Goal: Transaction & Acquisition: Download file/media

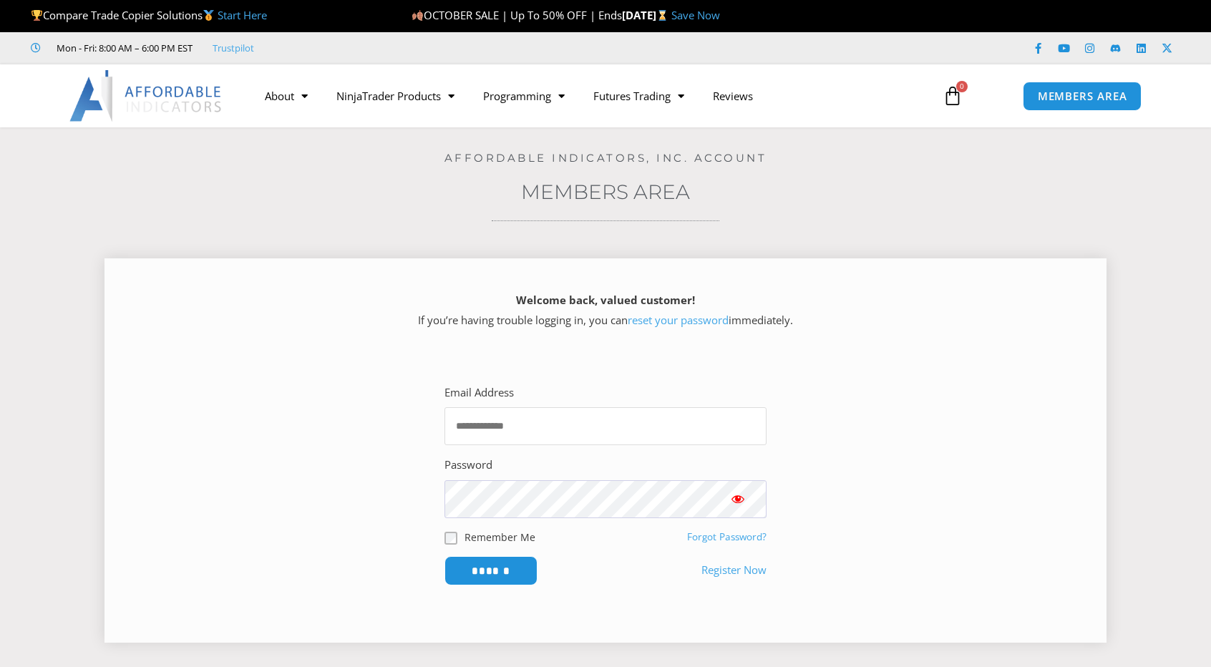
type input "**********"
click at [505, 567] on input "******" at bounding box center [491, 570] width 98 height 31
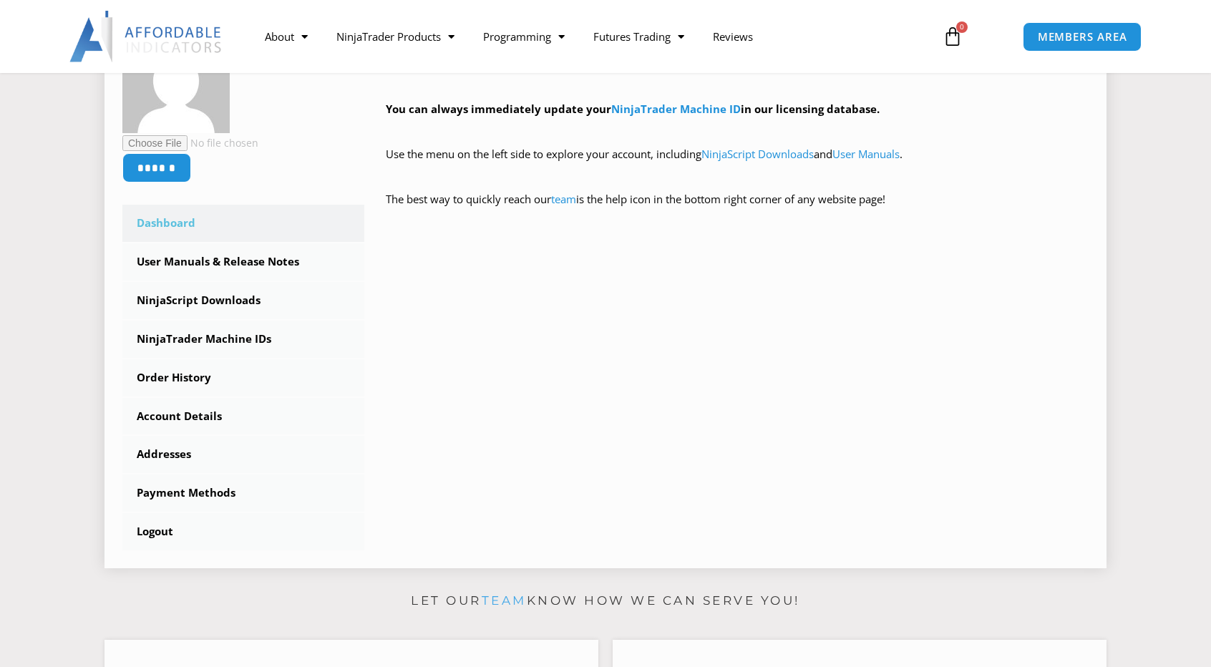
scroll to position [287, 0]
click at [240, 267] on link "User Manuals & Release Notes" at bounding box center [243, 261] width 242 height 37
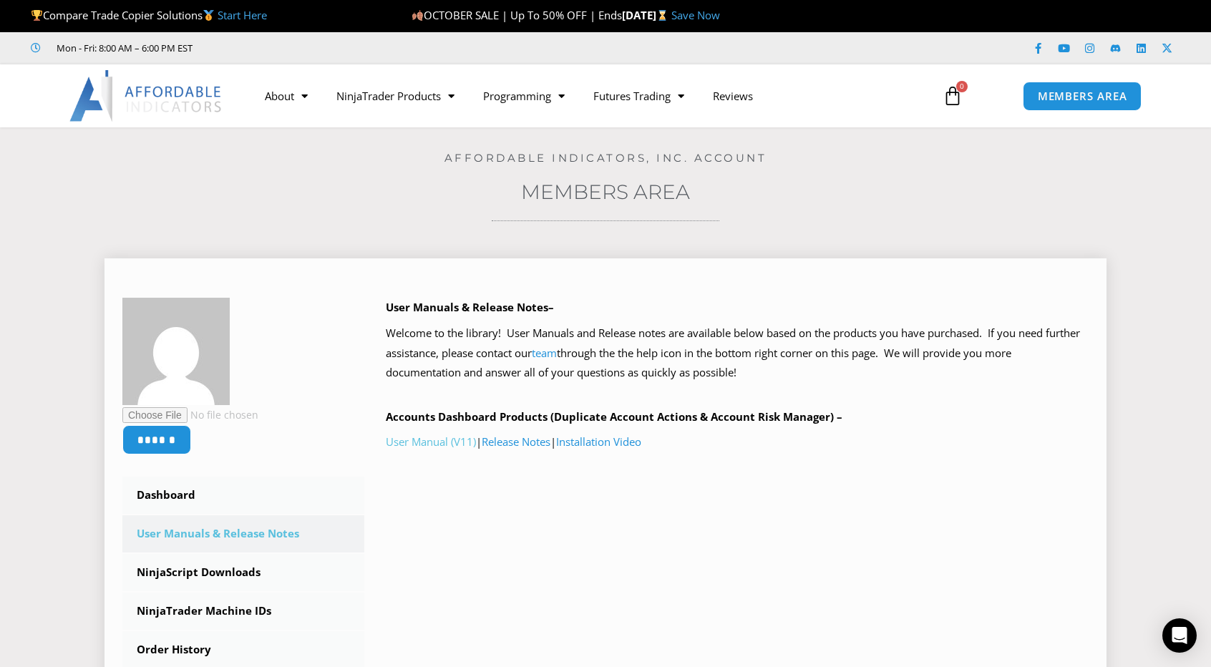
click at [427, 441] on link "User Manual (V11)" at bounding box center [431, 441] width 90 height 14
click at [590, 443] on link "Installation Video" at bounding box center [598, 441] width 85 height 14
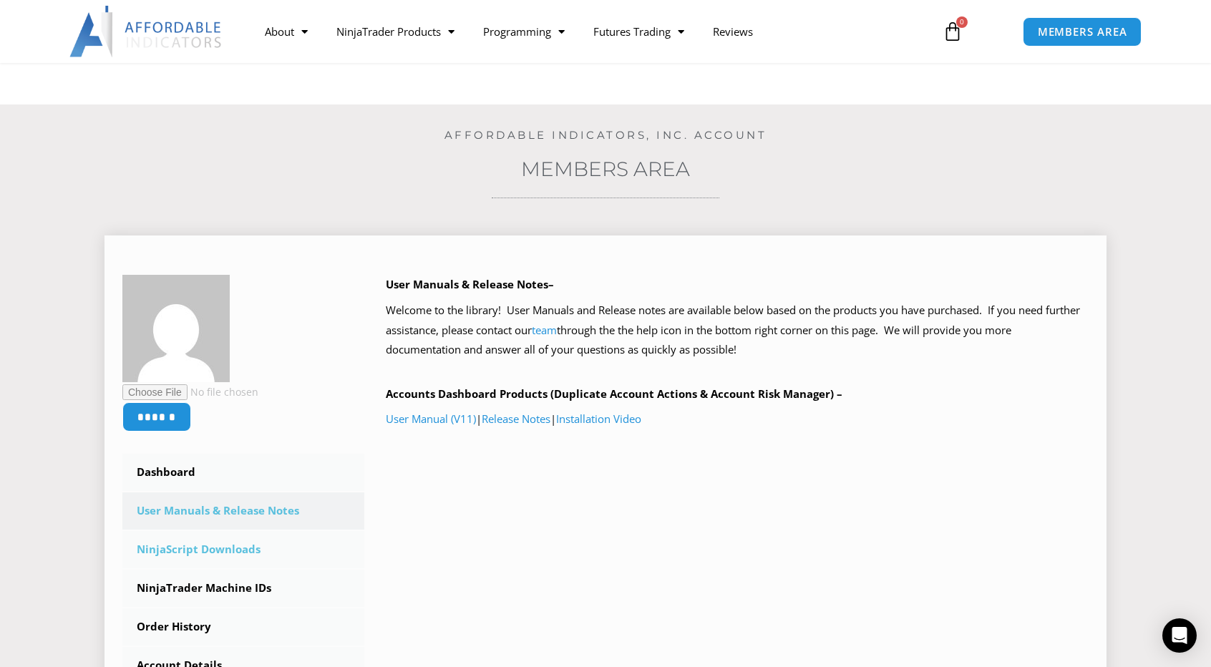
scroll to position [72, 0]
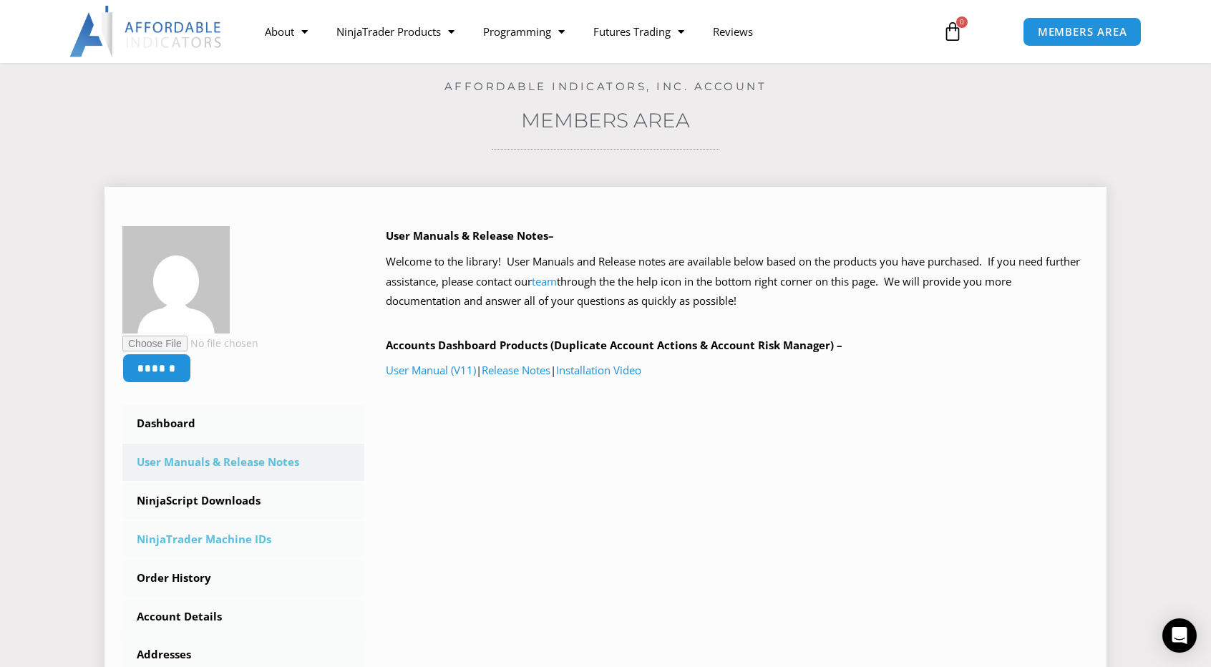
click at [232, 536] on link "NinjaTrader Machine IDs" at bounding box center [243, 539] width 242 height 37
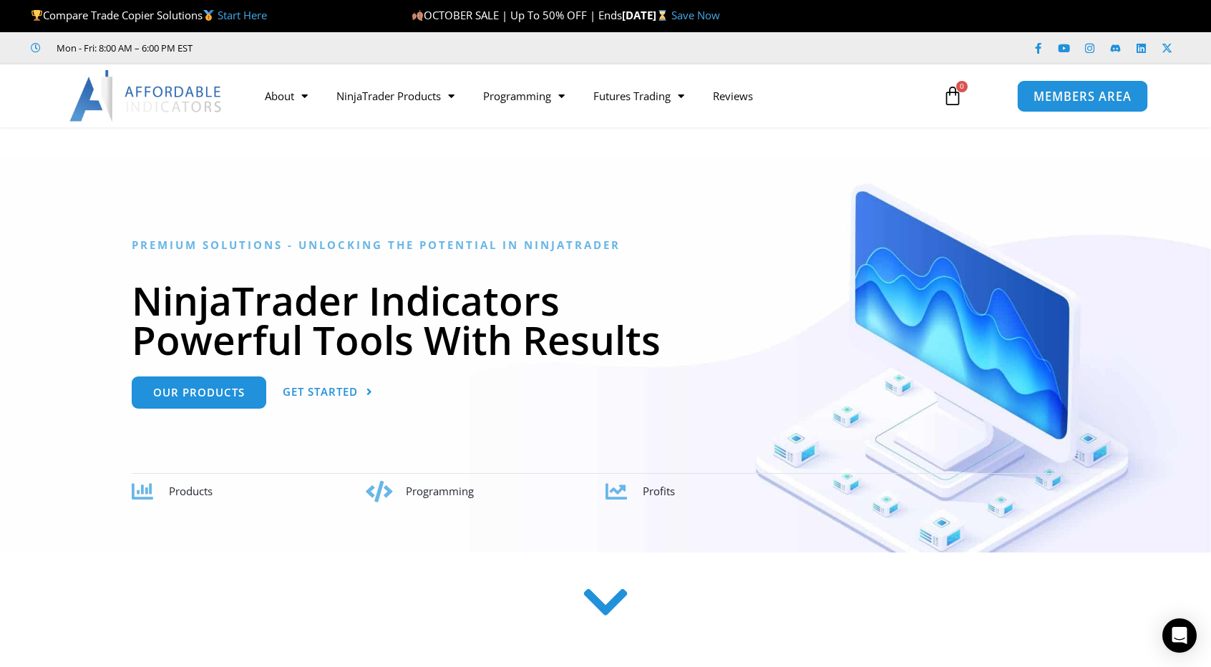
click at [1046, 91] on span "MEMBERS AREA" at bounding box center [1082, 96] width 98 height 12
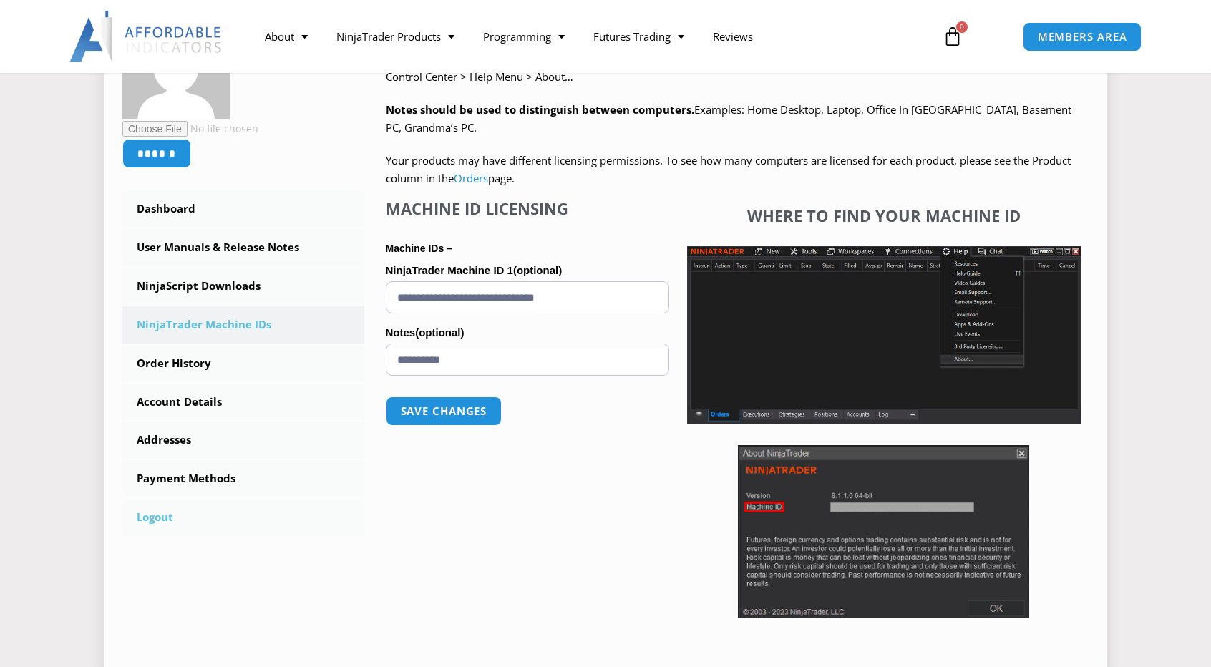
scroll to position [287, 0]
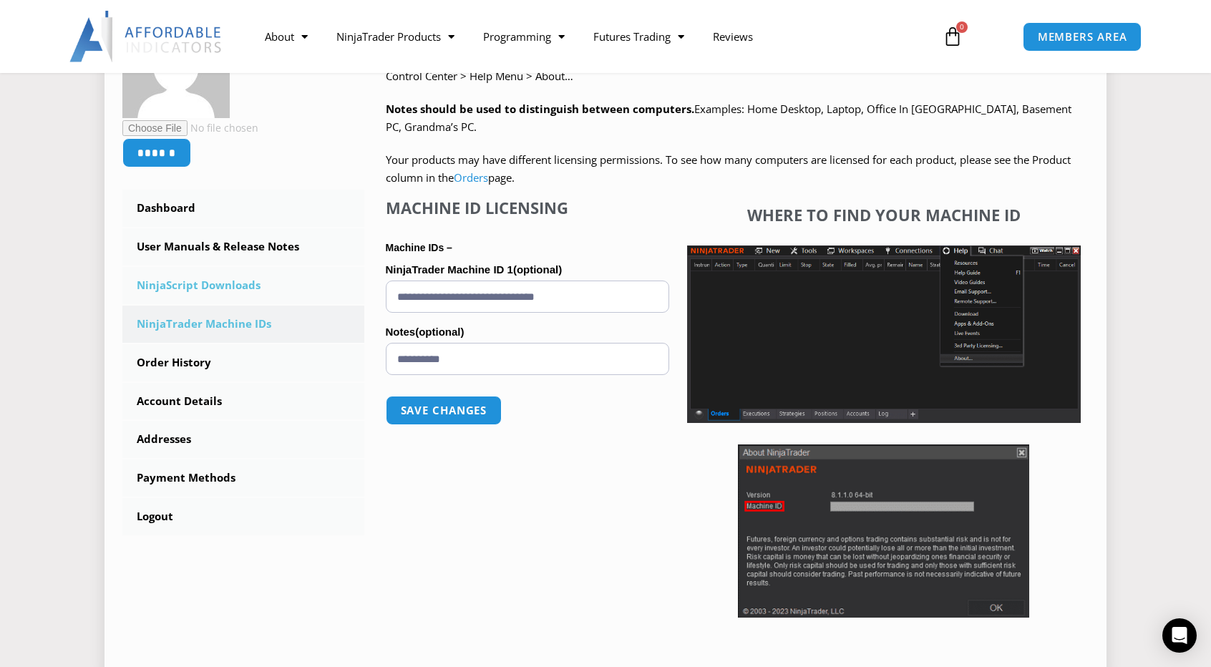
click at [239, 290] on link "NinjaScript Downloads" at bounding box center [243, 285] width 242 height 37
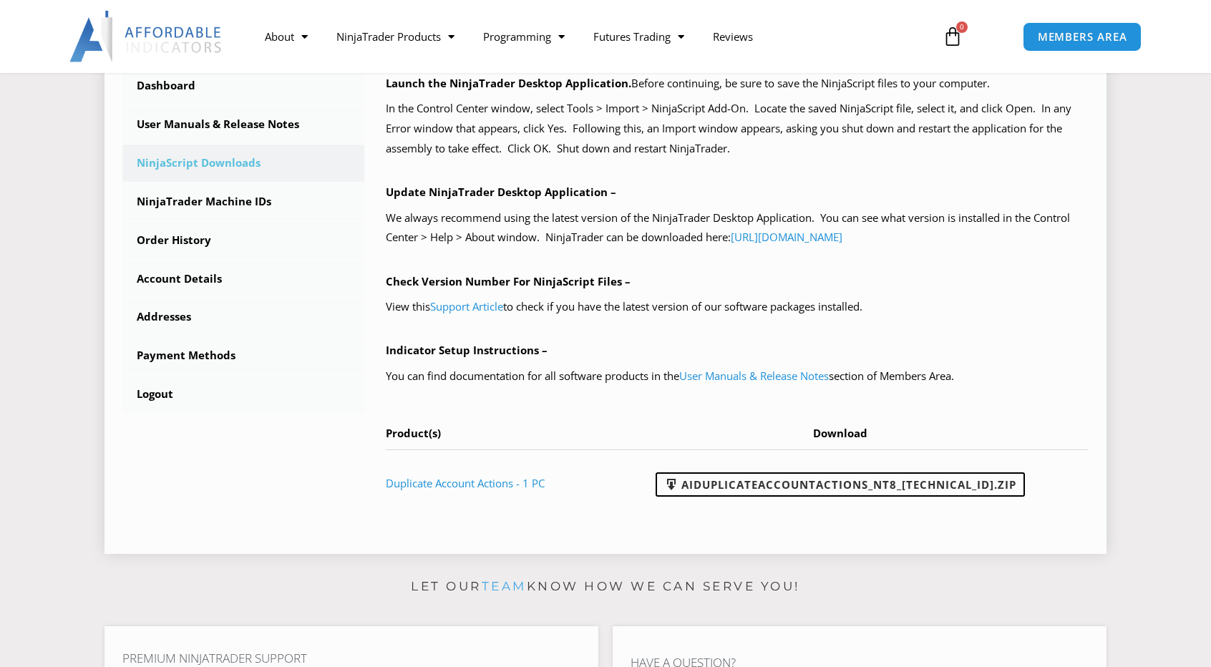
scroll to position [429, 0]
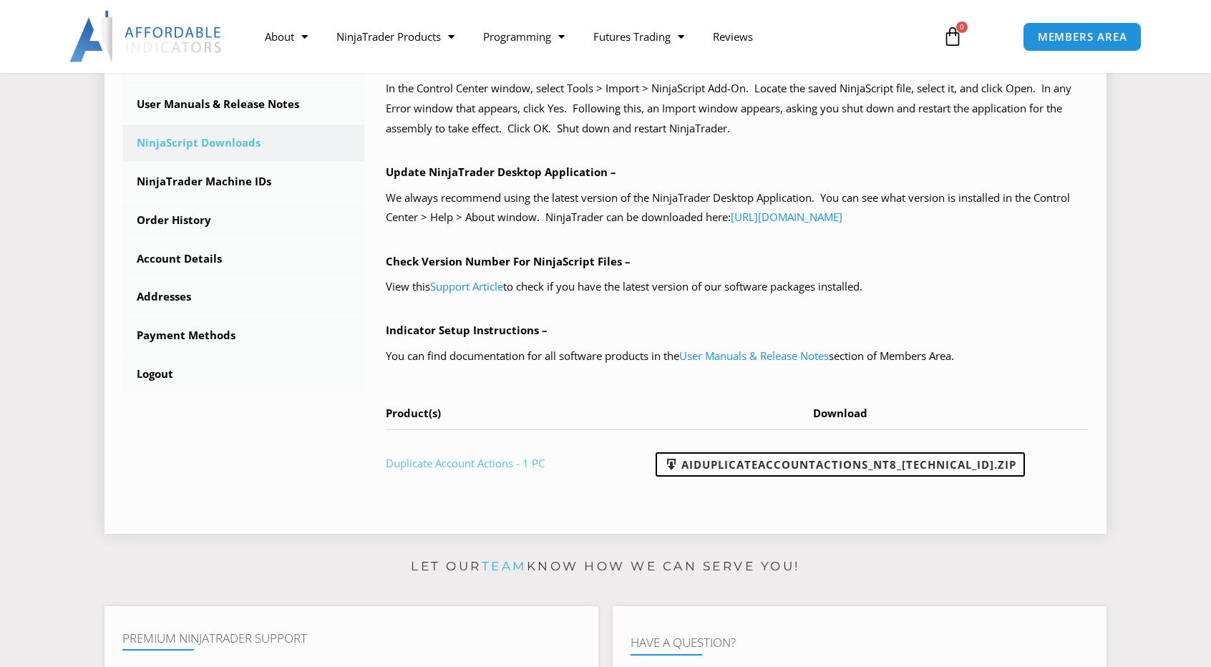
click at [499, 460] on link "Duplicate Account Actions - 1 PC" at bounding box center [465, 463] width 159 height 14
click at [844, 464] on link "AIDuplicateAccountActions_NT8_[TECHNICAL_ID].zip" at bounding box center [840, 464] width 369 height 24
